Goal: Task Accomplishment & Management: Manage account settings

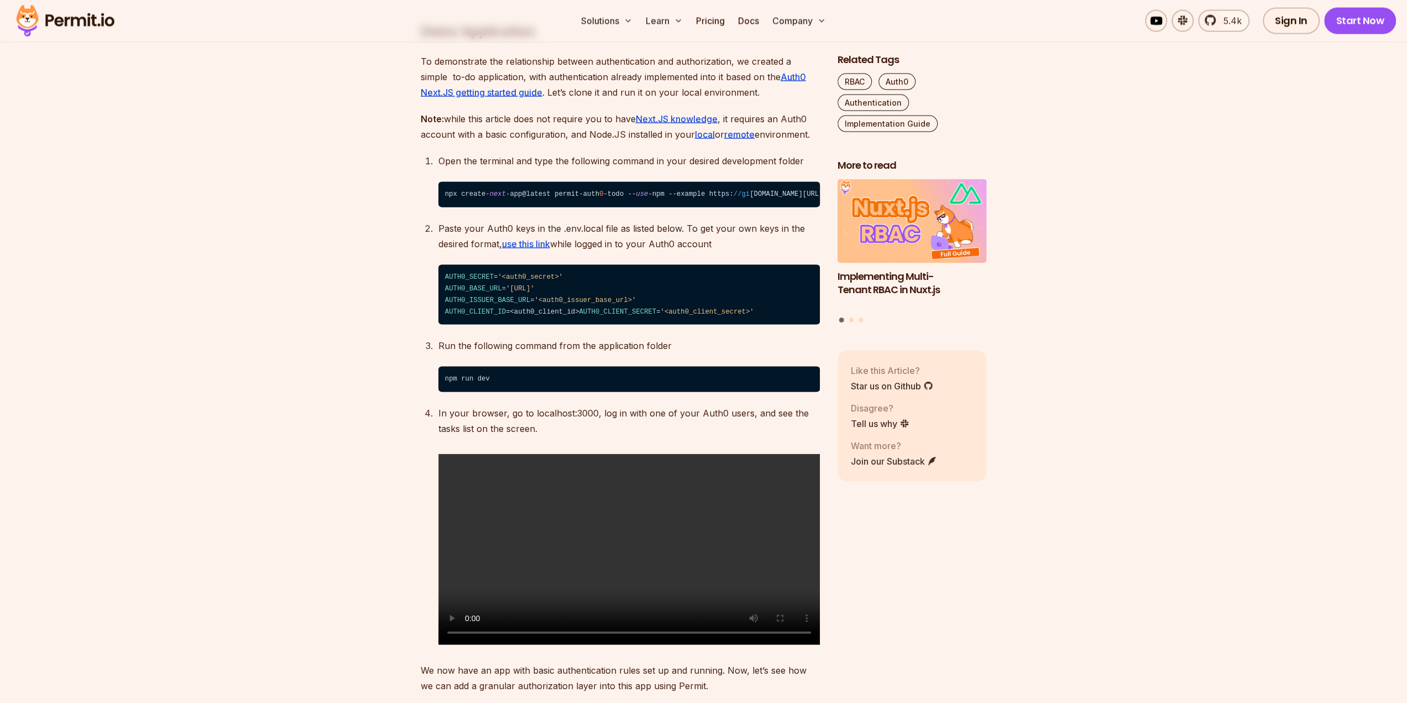
click at [772, 182] on code "npx create- next -app@latest permit-auth 0 -todo -- use -npm --example https: /…" at bounding box center [628, 194] width 381 height 25
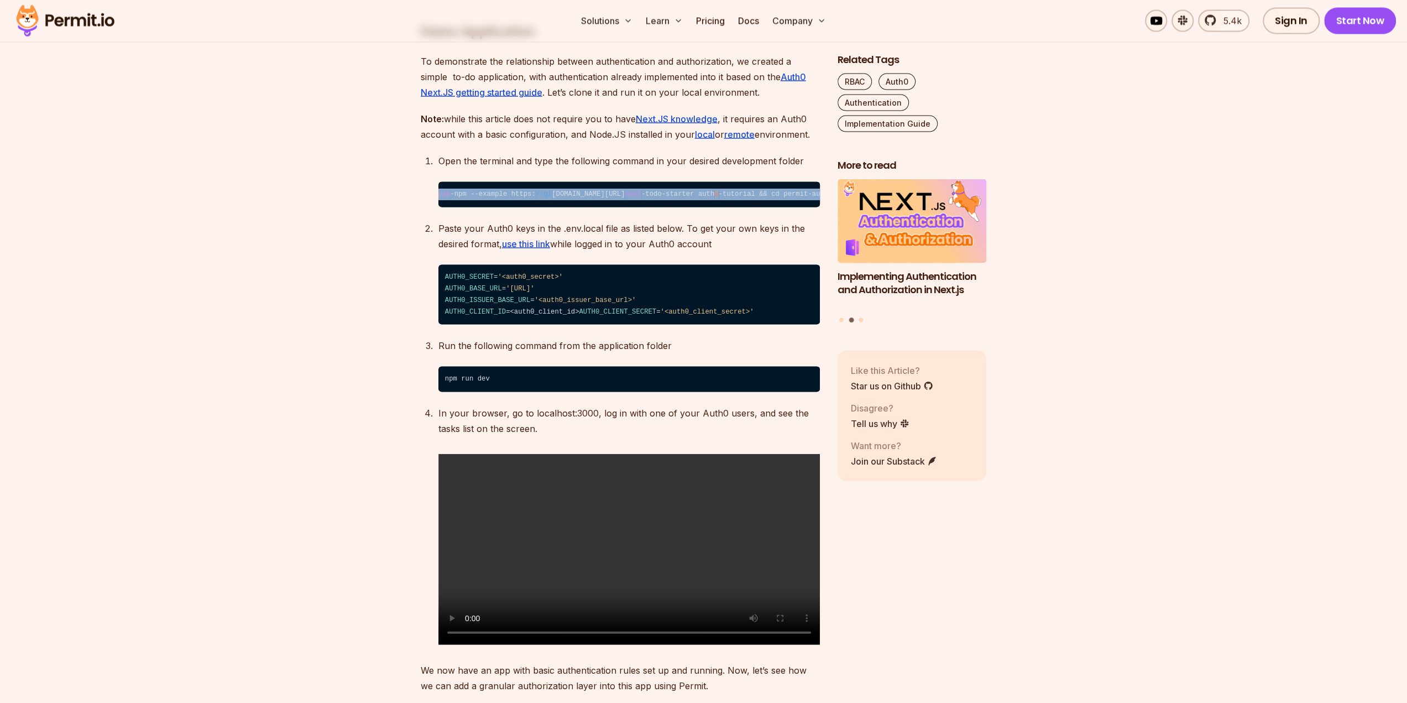
scroll to position [0, 212]
drag, startPoint x: 444, startPoint y: 160, endPoint x: 815, endPoint y: 158, distance: 370.9
click at [815, 182] on code "npx create- next -app@latest permit-auth 0 -todo -- use -npm --example https: /…" at bounding box center [628, 194] width 381 height 25
copy code "npx create- next -app@latest permit-auth 0 -todo -- use -npm --example https: /…"
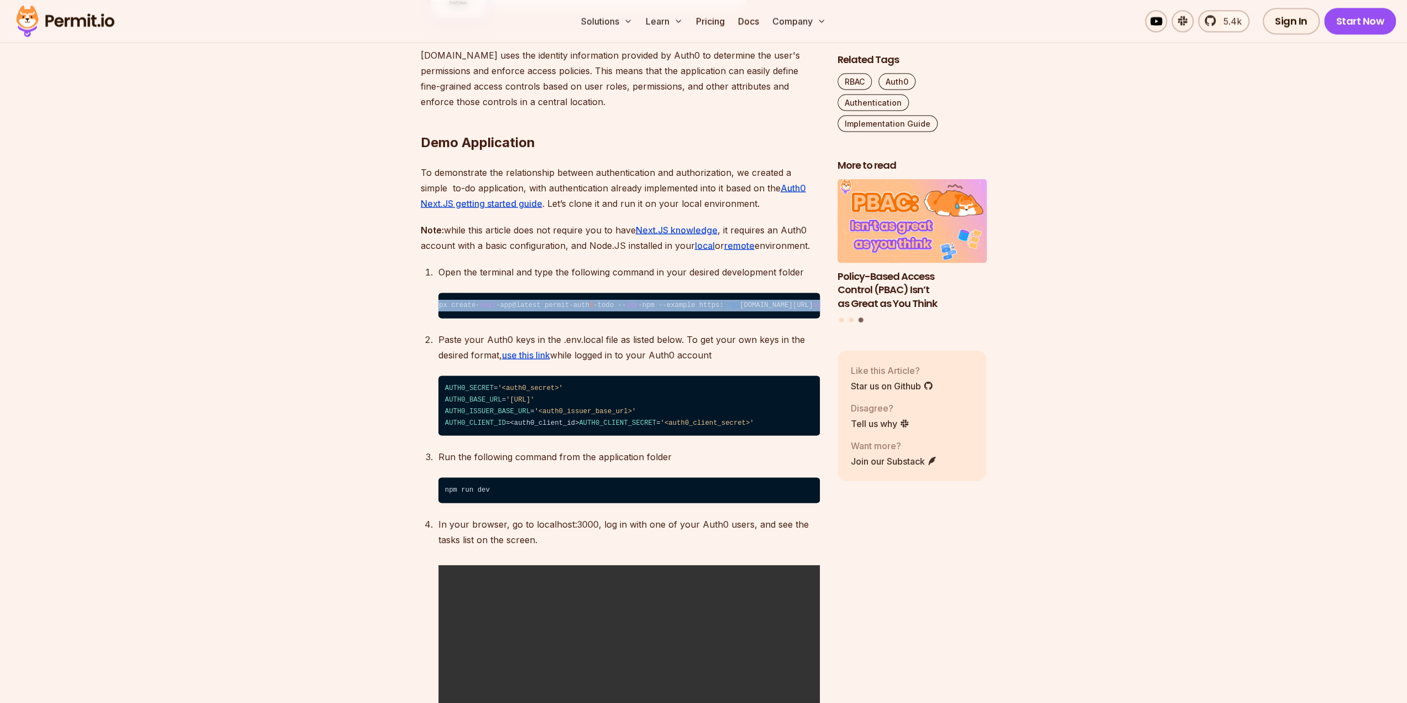
scroll to position [0, 0]
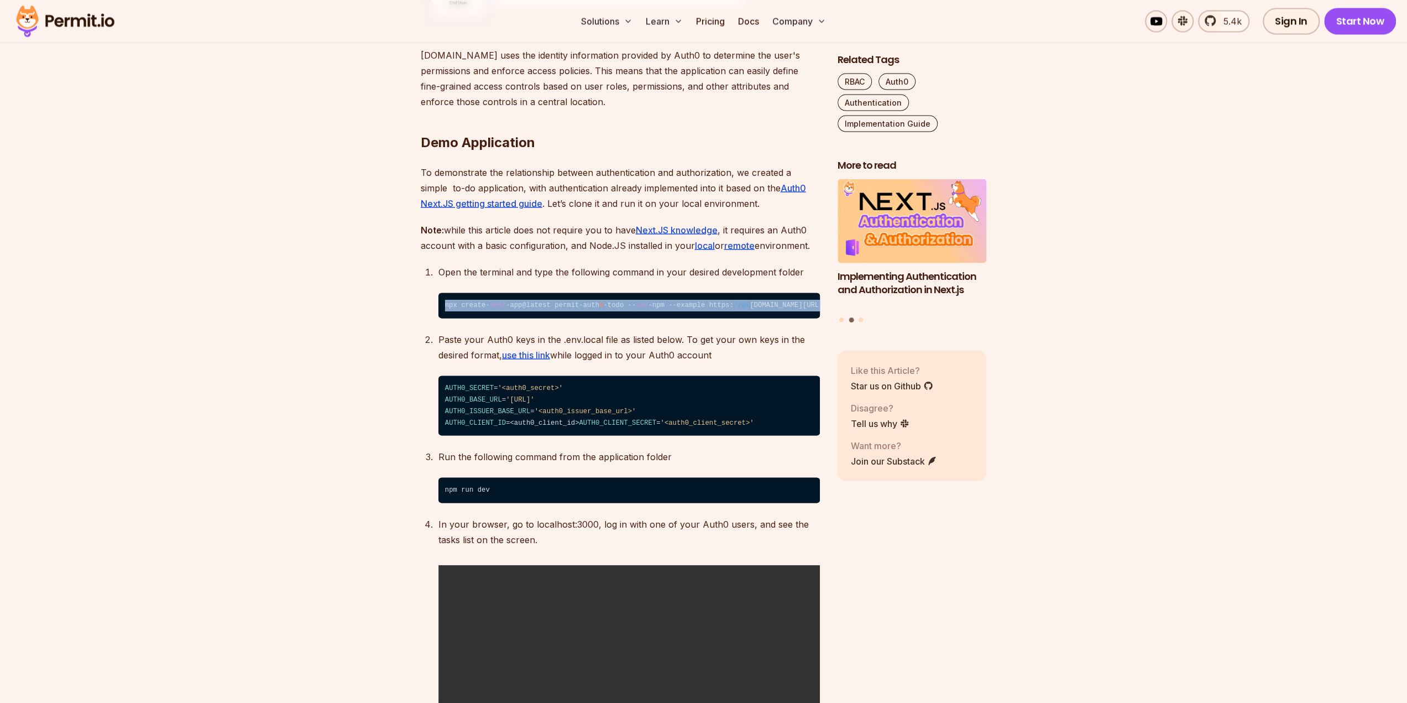
click at [517, 292] on code "npx create- next -app@latest permit-auth 0 -todo -- use -npm --example https: /…" at bounding box center [628, 304] width 381 height 25
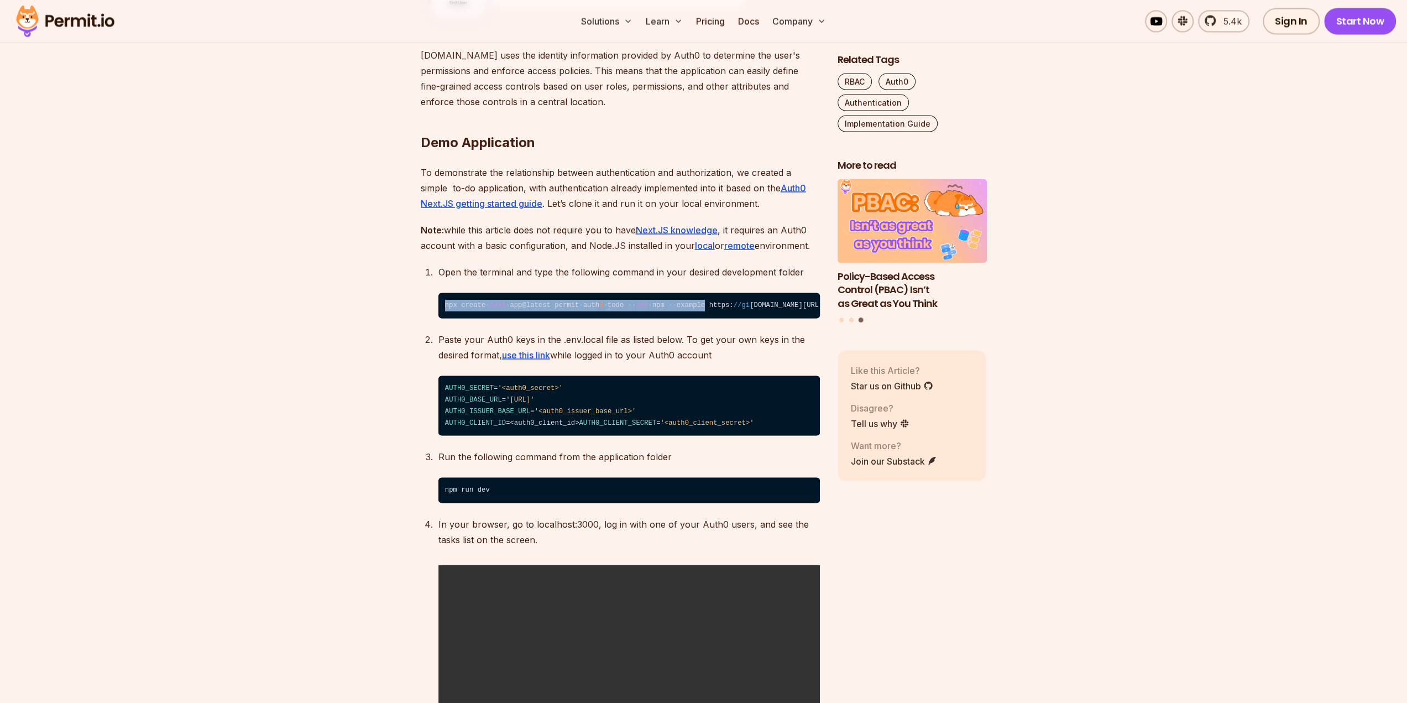
drag, startPoint x: 682, startPoint y: 271, endPoint x: 444, endPoint y: 273, distance: 237.7
click at [444, 292] on code "npx create- next -app@latest permit-auth 0 -todo -- use -npm --example https: /…" at bounding box center [628, 304] width 381 height 25
copy code "npx create- next -app@latest permit-auth 0 -todo -- use -npm --example"
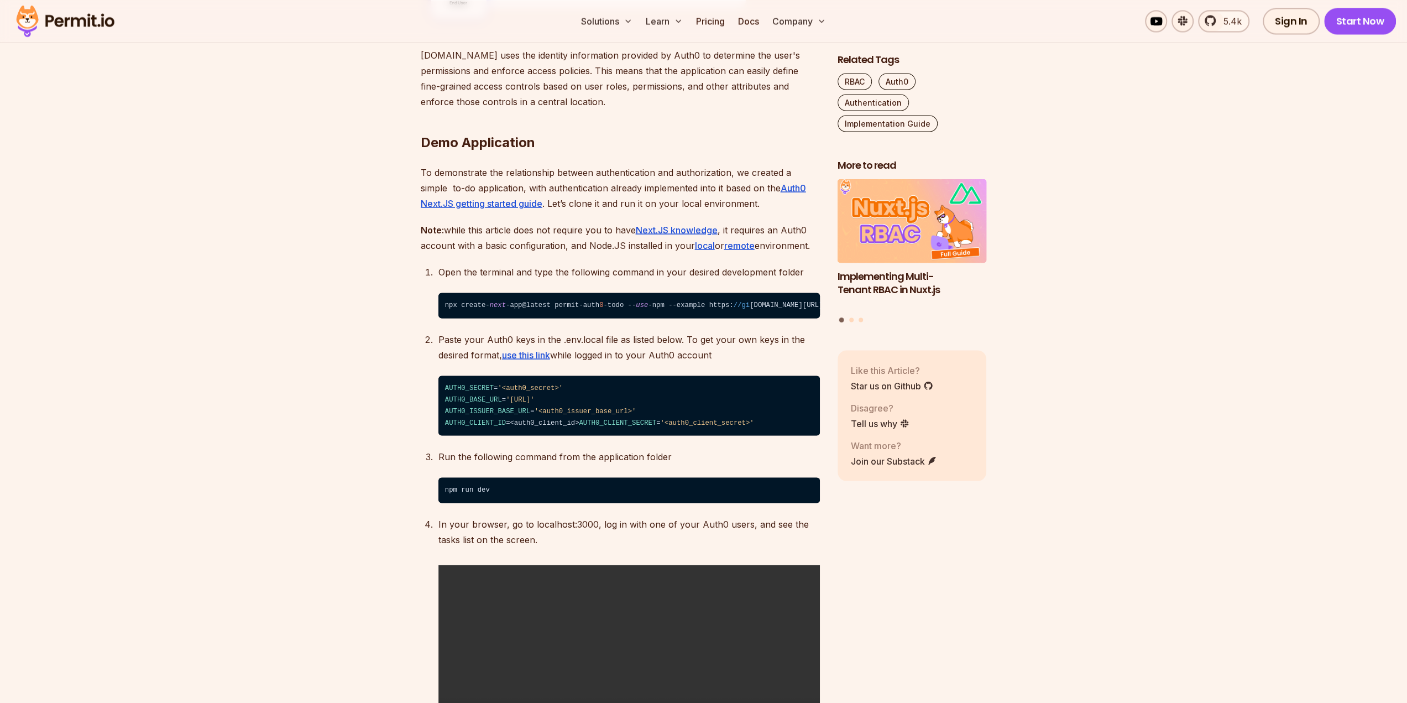
click at [705, 292] on code "npx create- next -app@latest permit-auth 0 -todo -- use -npm --example https: /…" at bounding box center [628, 304] width 381 height 25
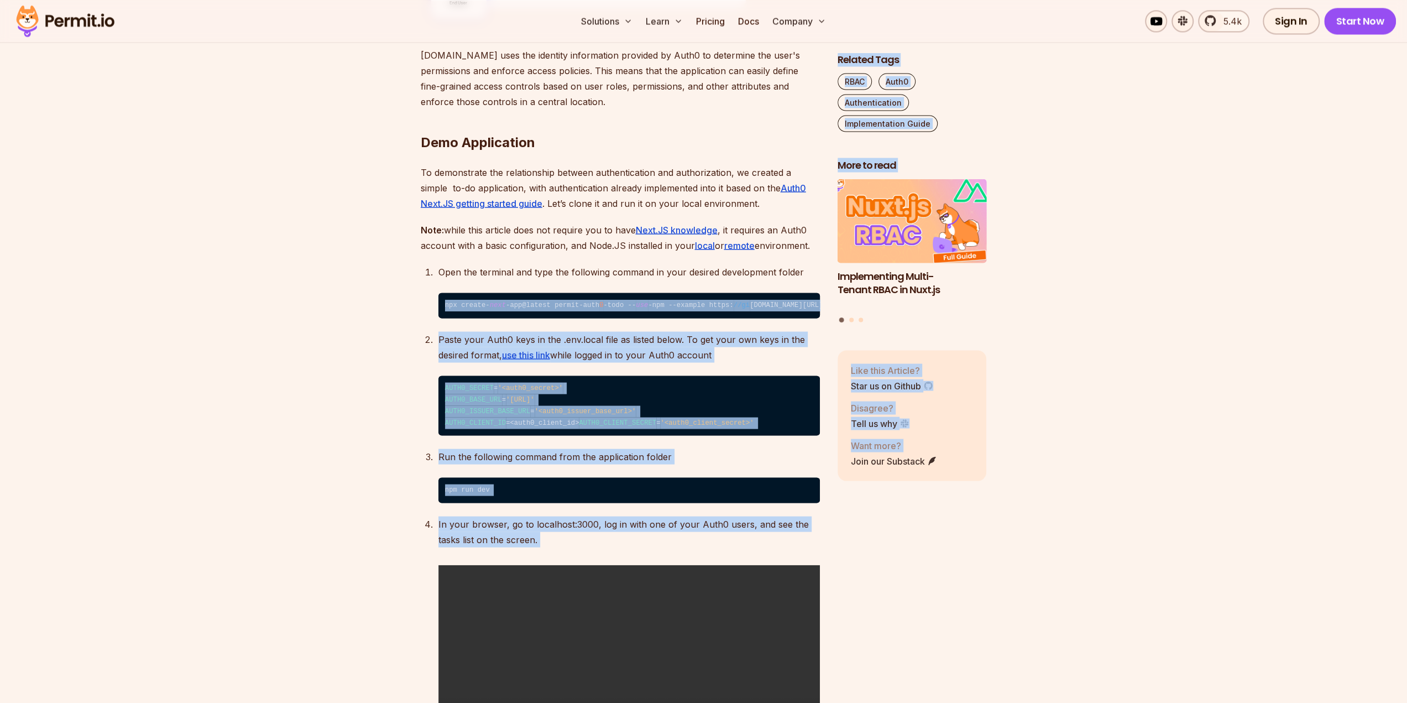
scroll to position [0, 212]
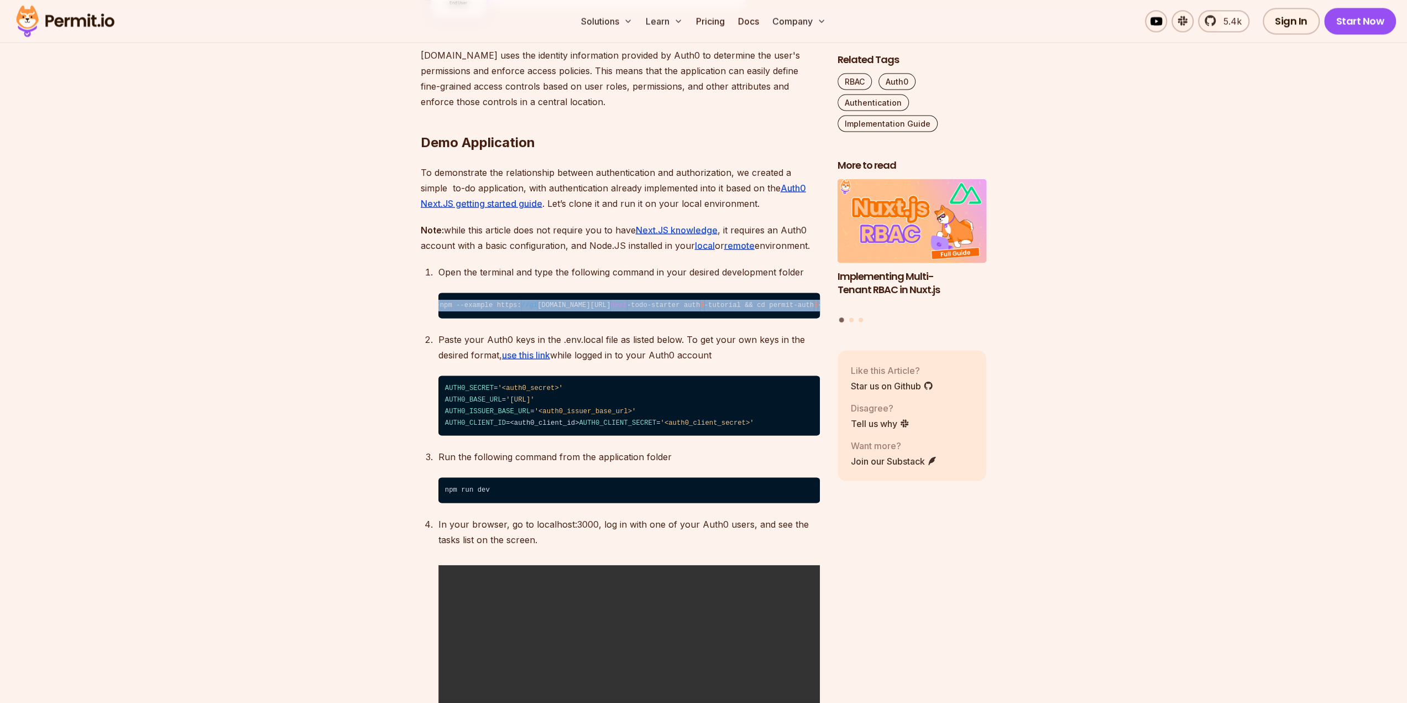
drag, startPoint x: 444, startPoint y: 273, endPoint x: 815, endPoint y: 270, distance: 371.5
click at [815, 292] on code "npx create- next -app@latest permit-auth 0 -todo -- use -npm --example https: /…" at bounding box center [628, 304] width 381 height 25
copy code "npx create- next -app@latest permit-auth 0 -todo -- use -npm --example https: /…"
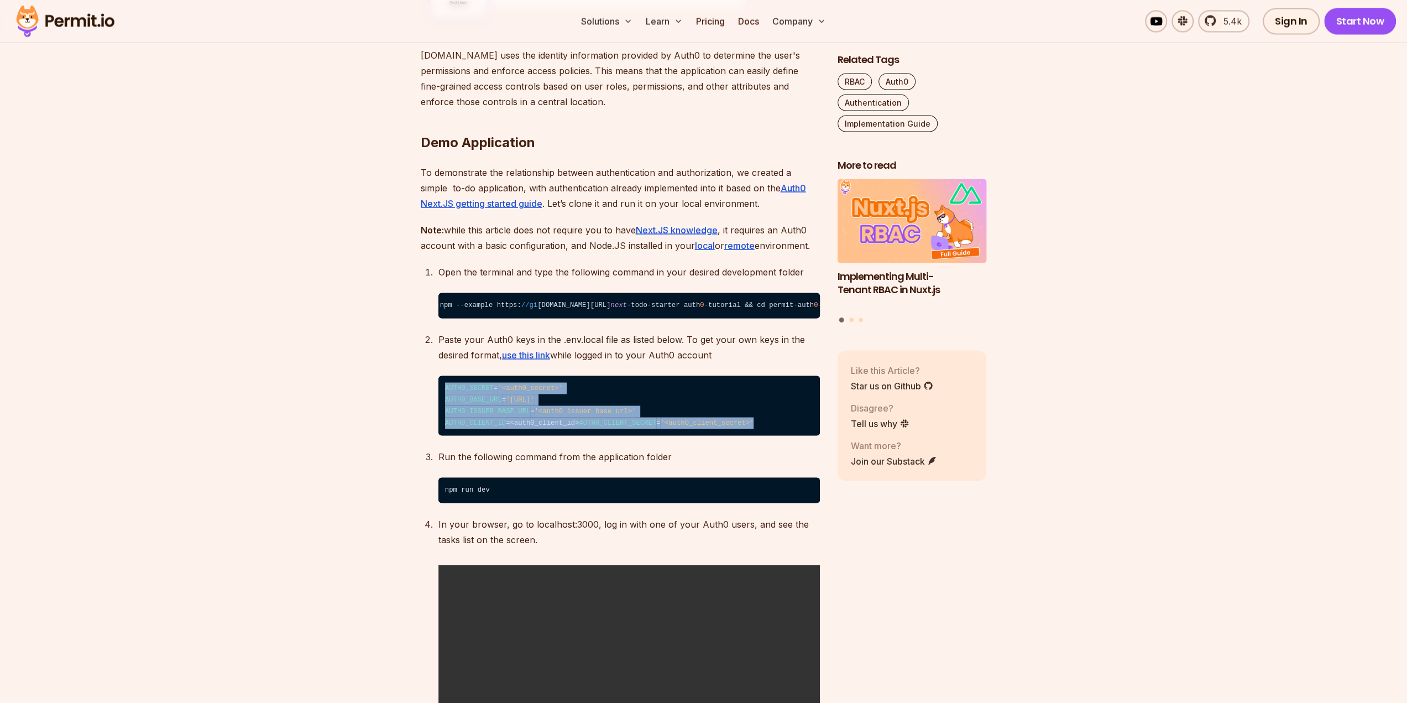
drag, startPoint x: 613, startPoint y: 406, endPoint x: 411, endPoint y: 357, distance: 207.2
copy code "AUTH0_SECRET = '<auth0_secret>' AUTH0_BASE_URL = 'http://localhost:3000' AUTH0_…"
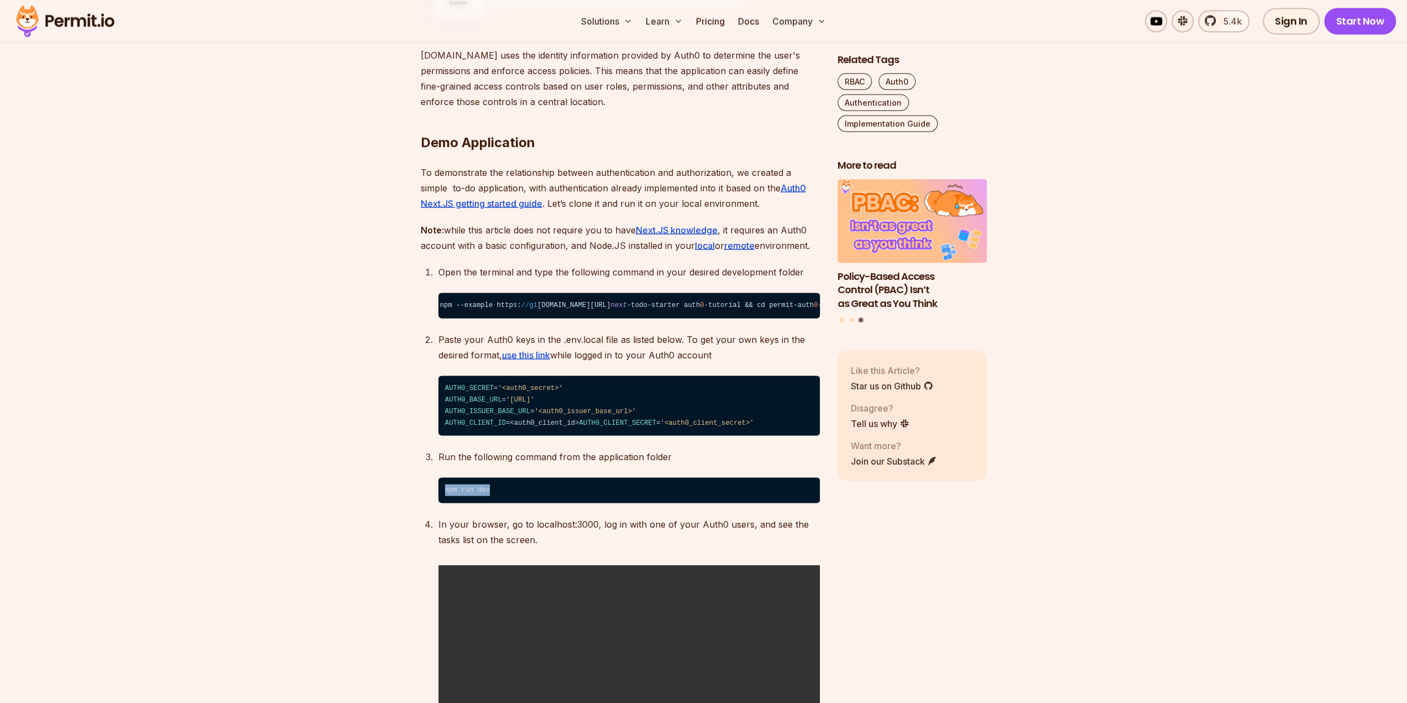
drag, startPoint x: 493, startPoint y: 479, endPoint x: 440, endPoint y: 477, distance: 53.1
click at [440, 478] on code "npm run dev" at bounding box center [628, 489] width 381 height 25
copy code "npm run dev"
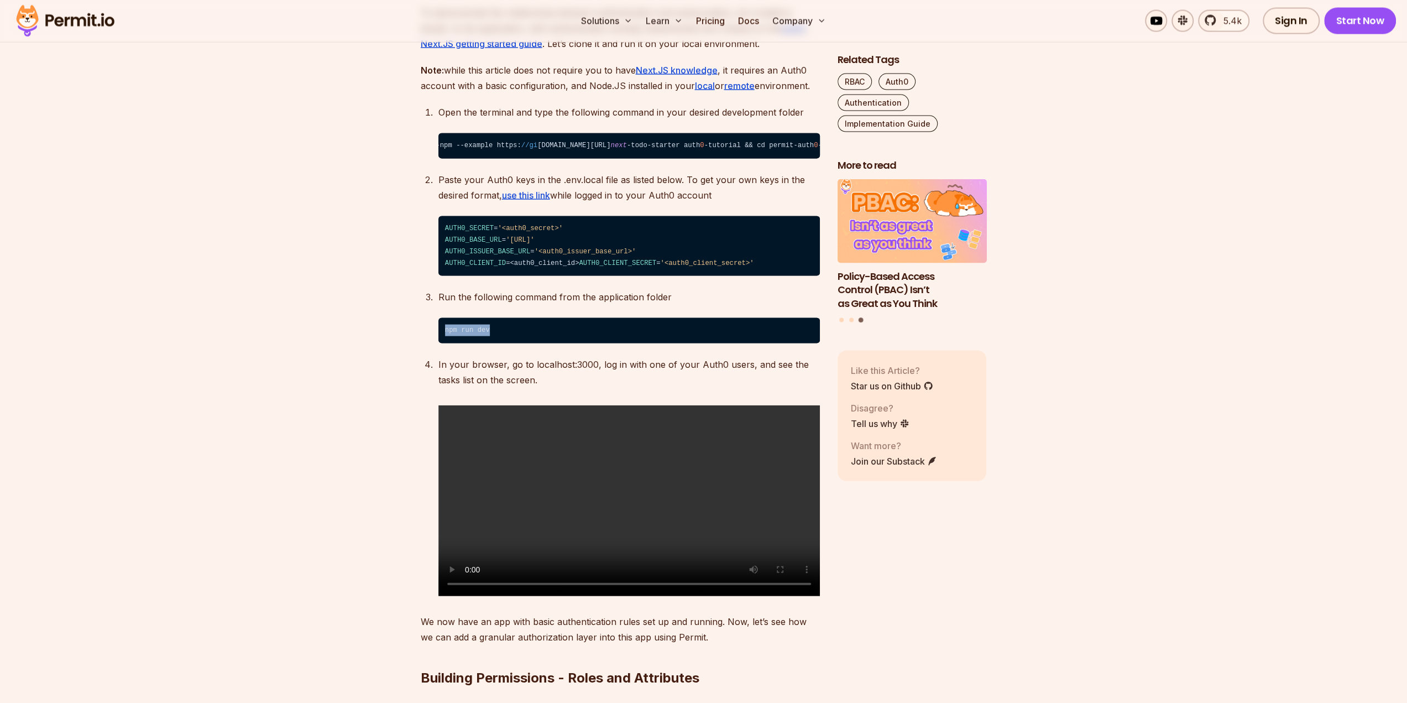
scroll to position [2267, 0]
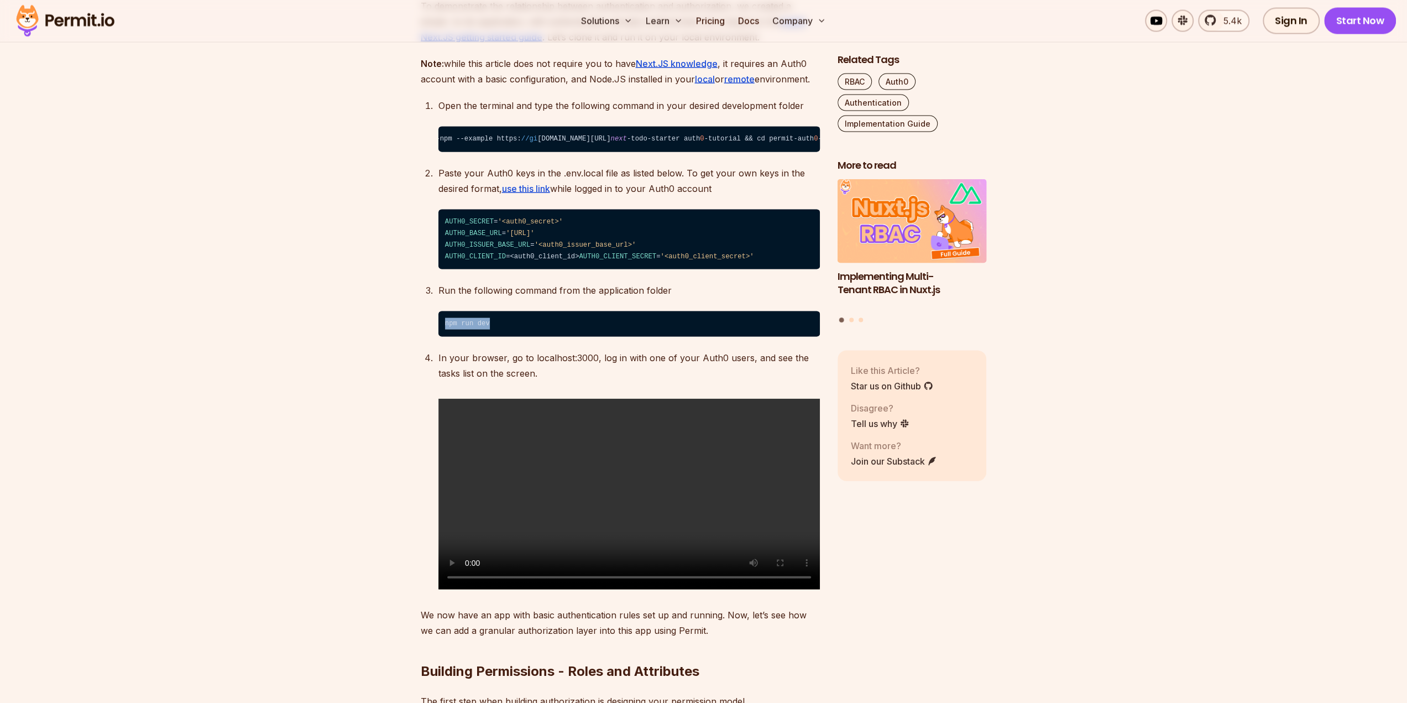
click at [730, 479] on video "Sorry, your browser doesn't support embedded videos." at bounding box center [628, 494] width 381 height 191
drag, startPoint x: 557, startPoint y: 222, endPoint x: 614, endPoint y: 222, distance: 56.4
click at [614, 241] on span "'<auth0_issuer_base_url>'" at bounding box center [586, 245] width 102 height 8
copy span "issuer_base_url"
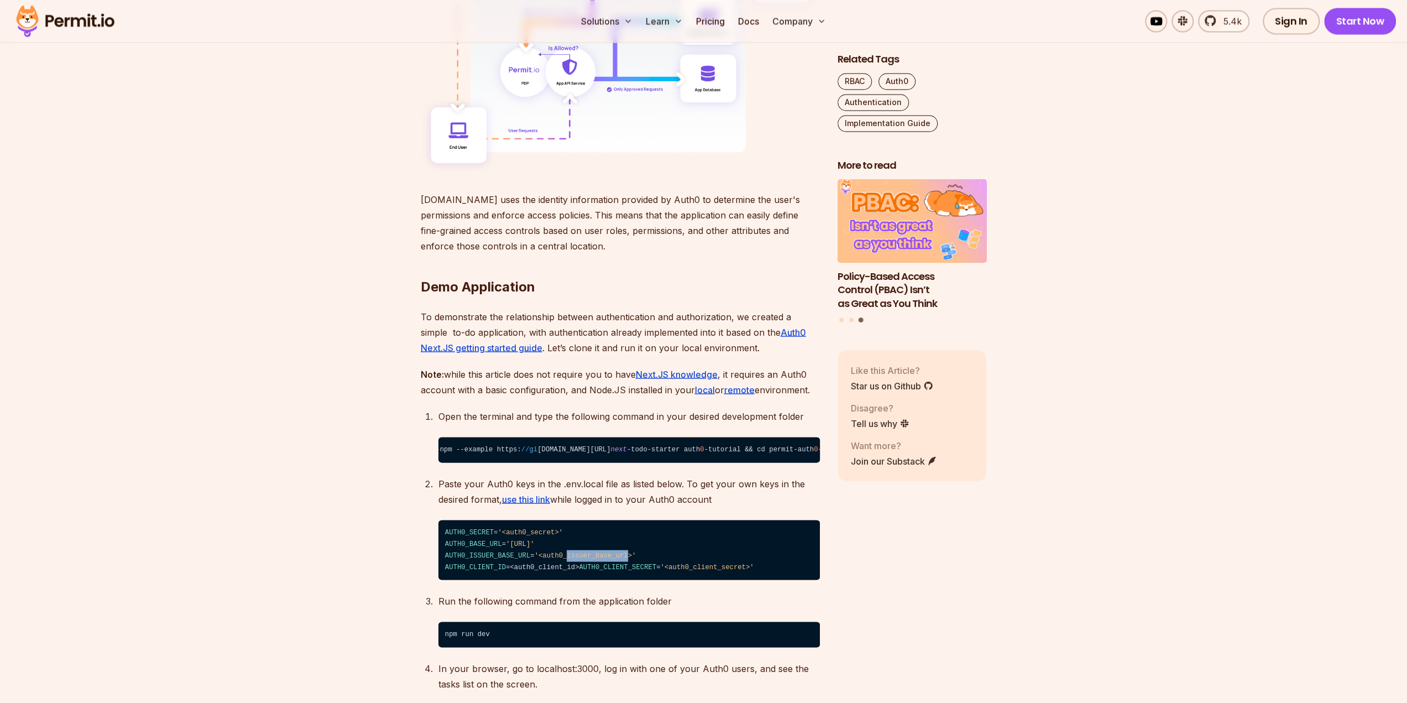
scroll to position [1990, 0]
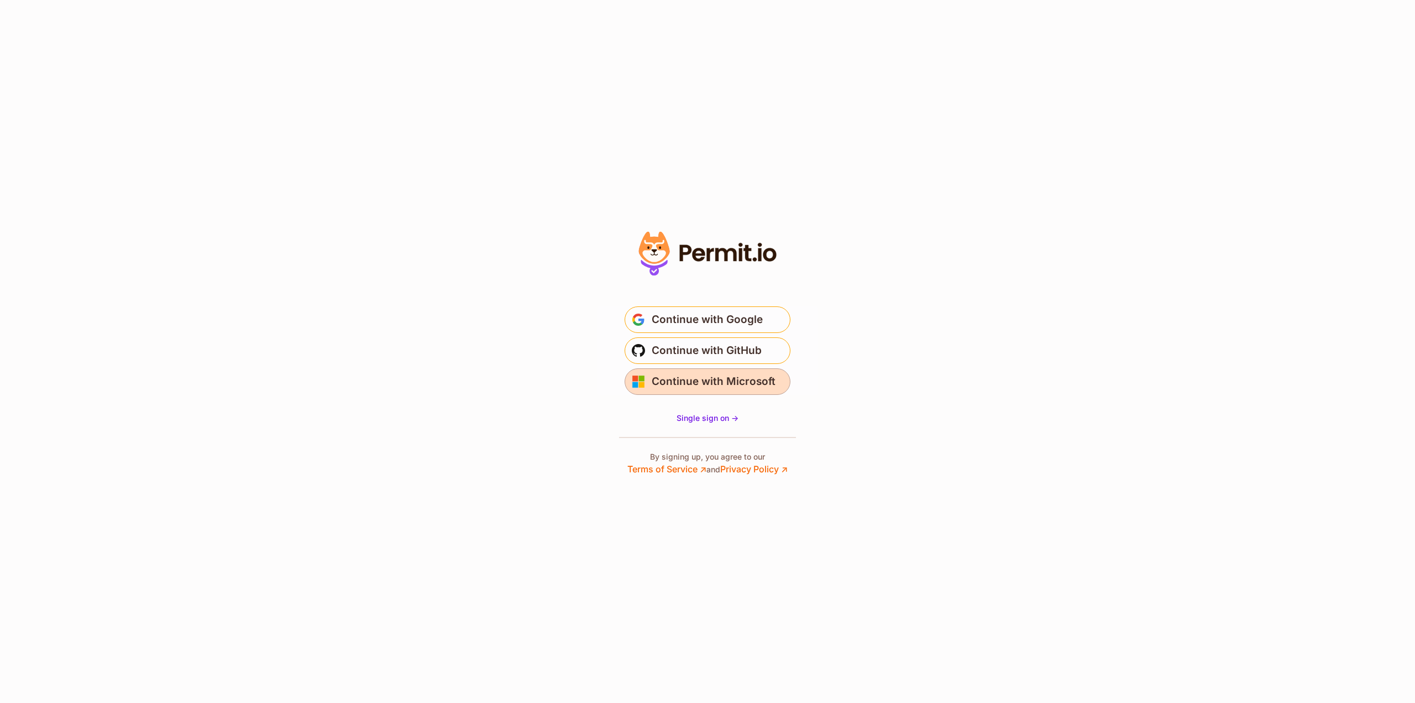
click at [716, 385] on span "Continue with Microsoft" at bounding box center [714, 382] width 124 height 18
click at [723, 419] on span "Single sign on ->" at bounding box center [708, 417] width 62 height 9
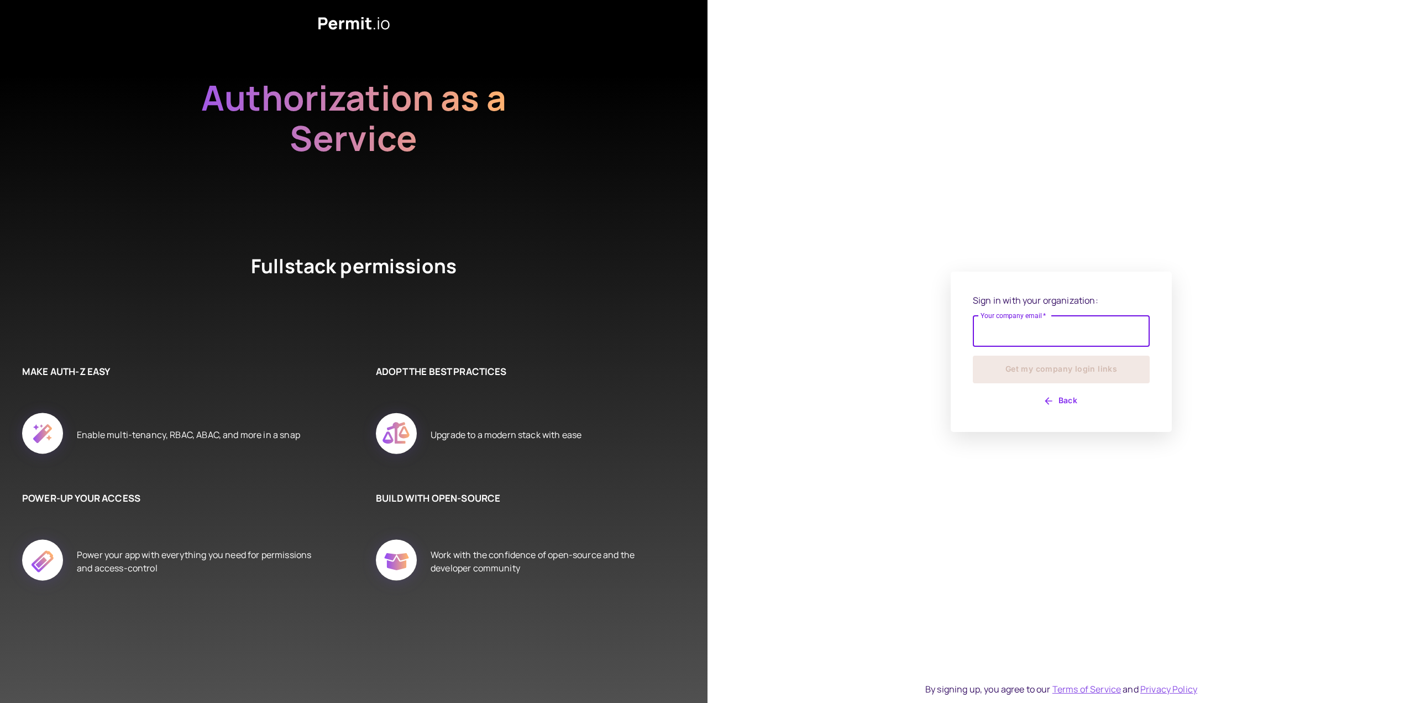
click at [1091, 339] on input "Your company email   *" at bounding box center [1061, 331] width 177 height 31
type input "**********"
click at [1099, 366] on button "Get my company login links" at bounding box center [1061, 369] width 177 height 28
click at [1067, 416] on div "Sign in with your organization: Your company email   * Your company email   * Y…" at bounding box center [1061, 351] width 221 height 173
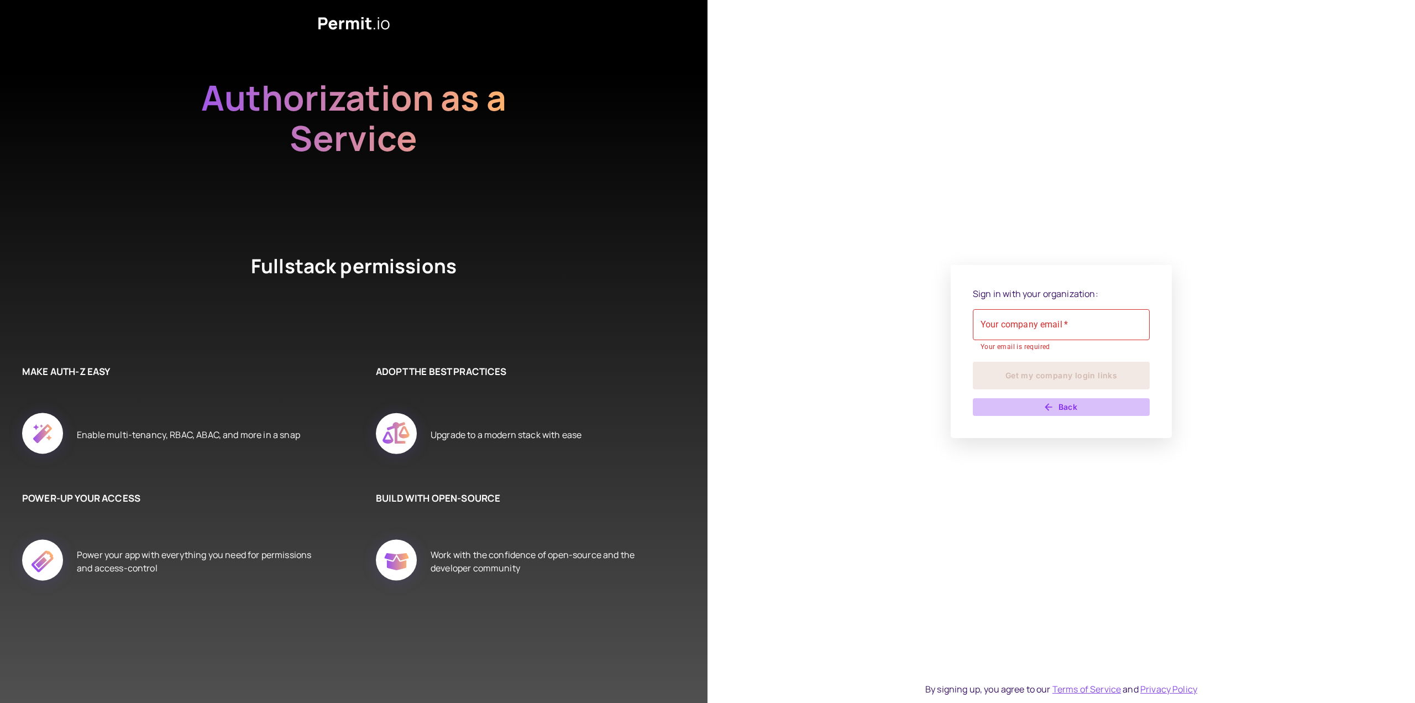
click at [1068, 402] on button "Back" at bounding box center [1061, 407] width 177 height 18
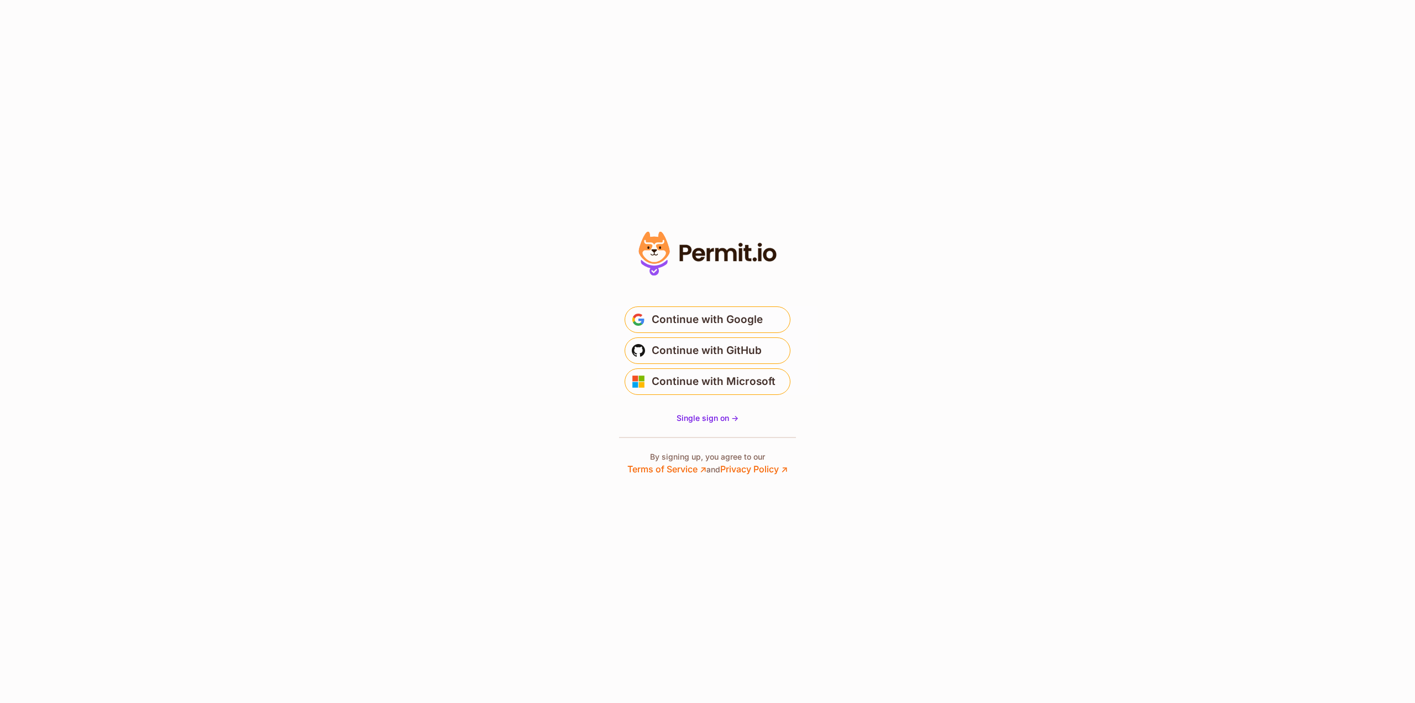
click at [1068, 403] on section "* Or" at bounding box center [707, 351] width 1415 height 703
click at [748, 316] on span "Continue with Google" at bounding box center [707, 320] width 111 height 18
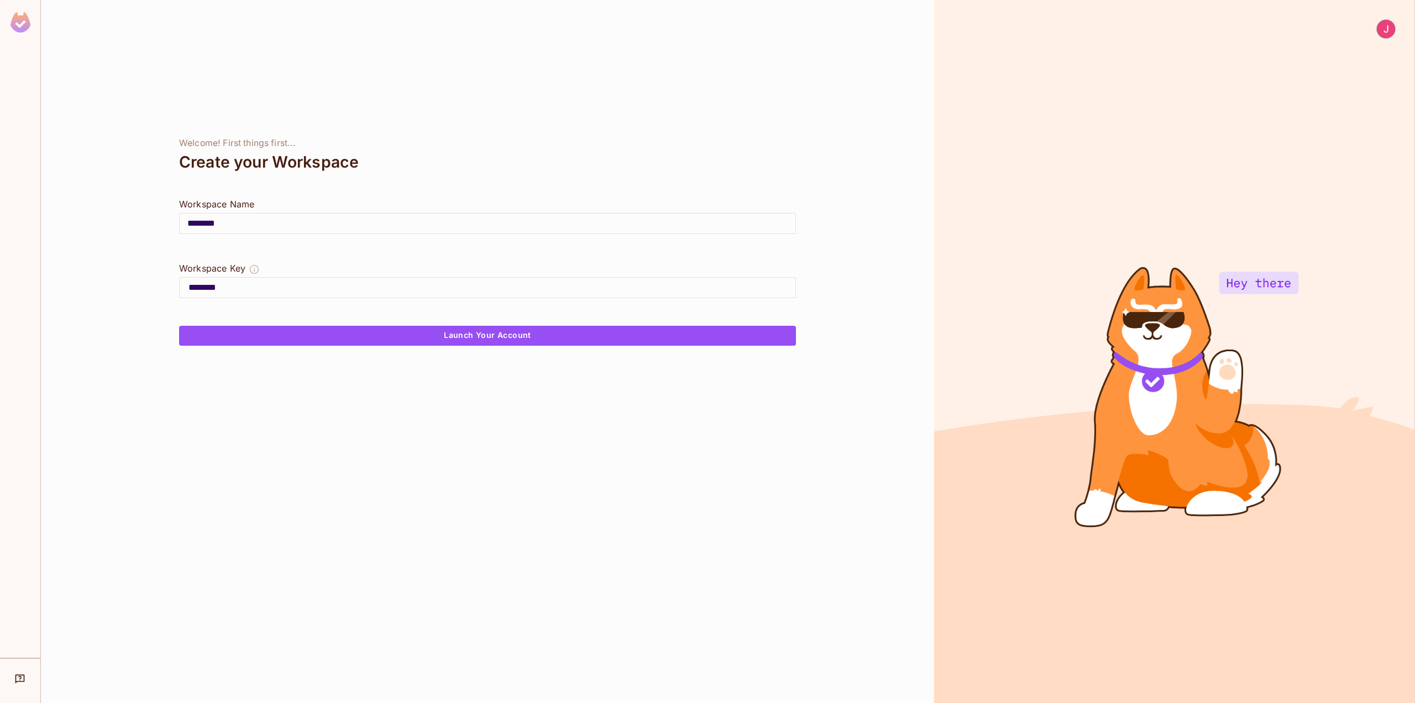
drag, startPoint x: 249, startPoint y: 225, endPoint x: 153, endPoint y: 227, distance: 96.2
click at [153, 227] on div "Welcome! First things first... Create your Workspace Workspace Name ******** ​ …" at bounding box center [487, 351] width 893 height 703
click at [407, 191] on div "Welcome! First things first... Create your Workspace Workspace Name ******** ​ …" at bounding box center [487, 351] width 893 height 703
drag, startPoint x: 187, startPoint y: 222, endPoint x: 172, endPoint y: 222, distance: 14.9
click at [172, 222] on div "Welcome! First things first... Create your Workspace Workspace Name ******** ​ …" at bounding box center [487, 351] width 893 height 703
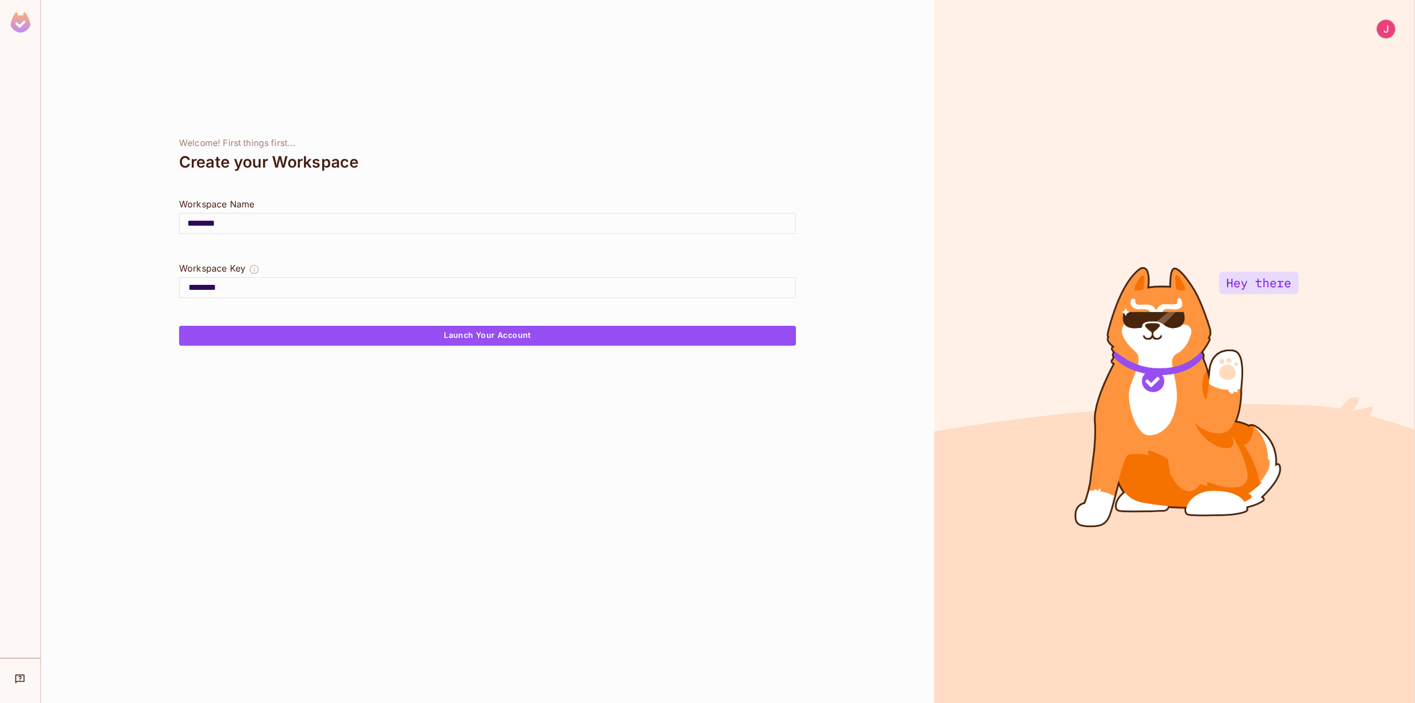
drag, startPoint x: 252, startPoint y: 287, endPoint x: 186, endPoint y: 284, distance: 66.5
click at [186, 284] on div "********" at bounding box center [489, 288] width 611 height 18
click at [299, 409] on div "Welcome! First things first... Create your Workspace Workspace Name ******** ​ …" at bounding box center [487, 351] width 893 height 703
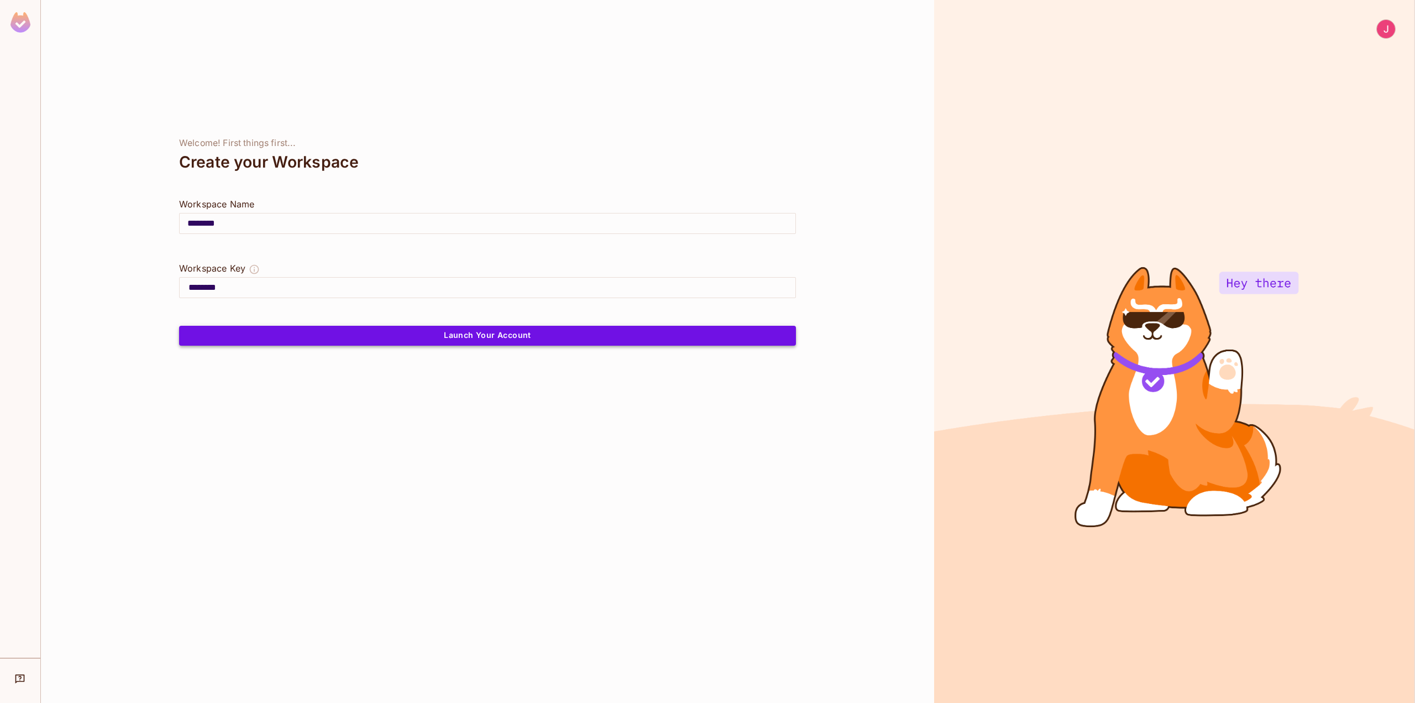
click at [502, 334] on button "Launch Your Account" at bounding box center [487, 336] width 617 height 20
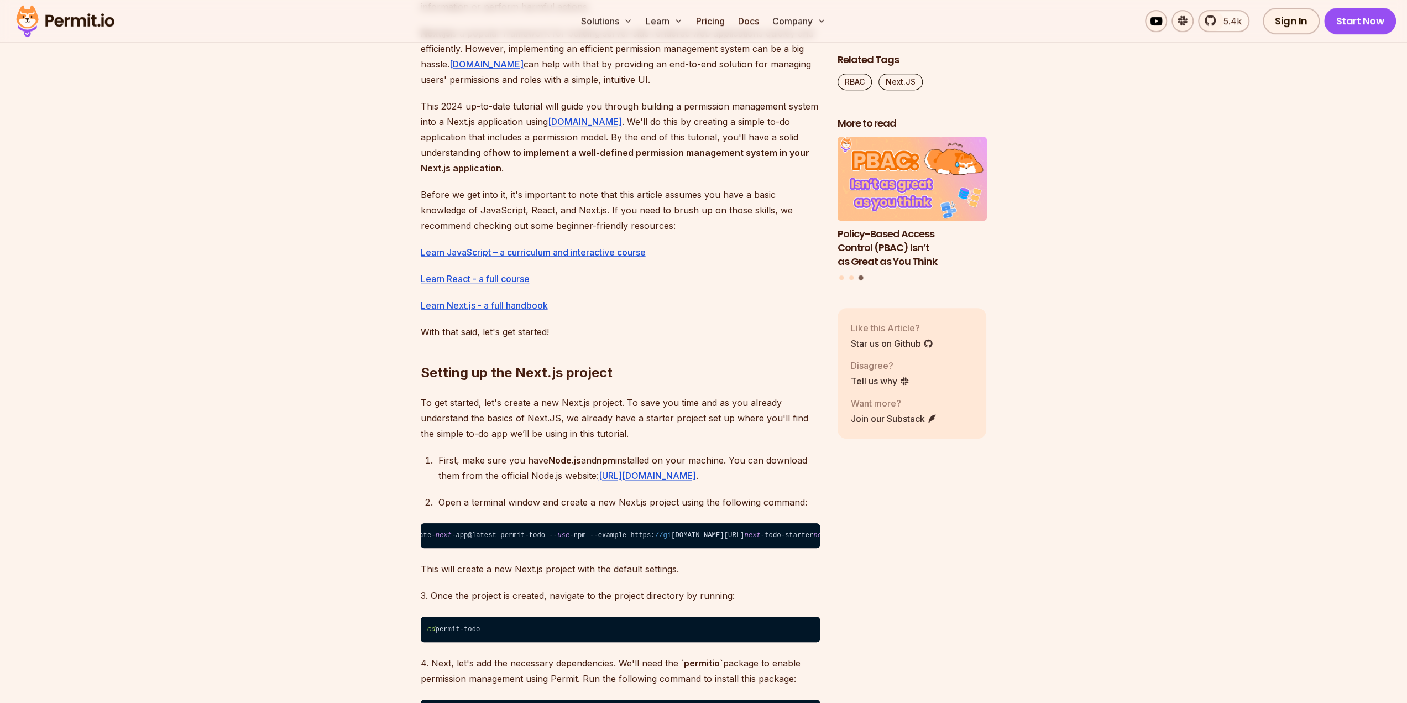
scroll to position [0, 35]
